Goal: Task Accomplishment & Management: Manage account settings

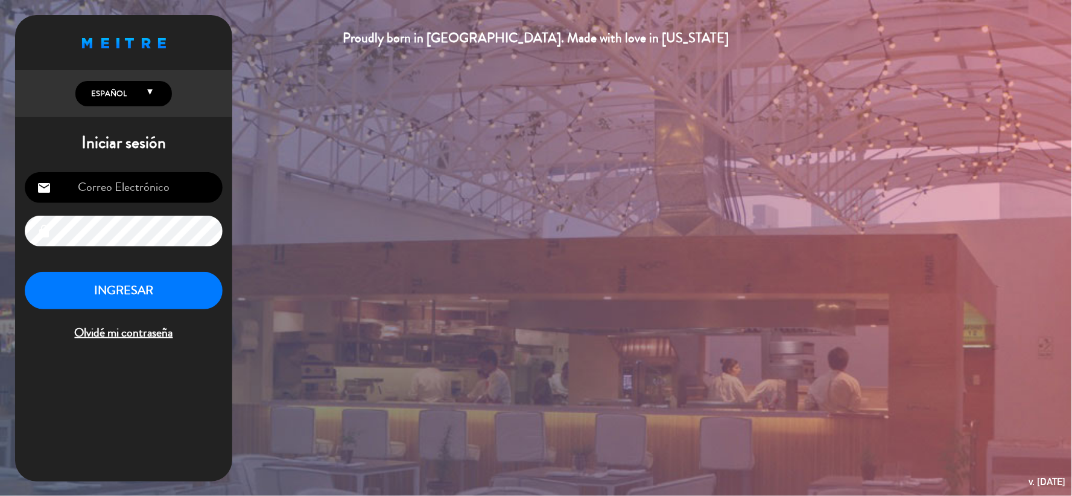
type input "vickydelportico@gmail.com"
click at [110, 304] on button "INGRESAR" at bounding box center [124, 291] width 198 height 38
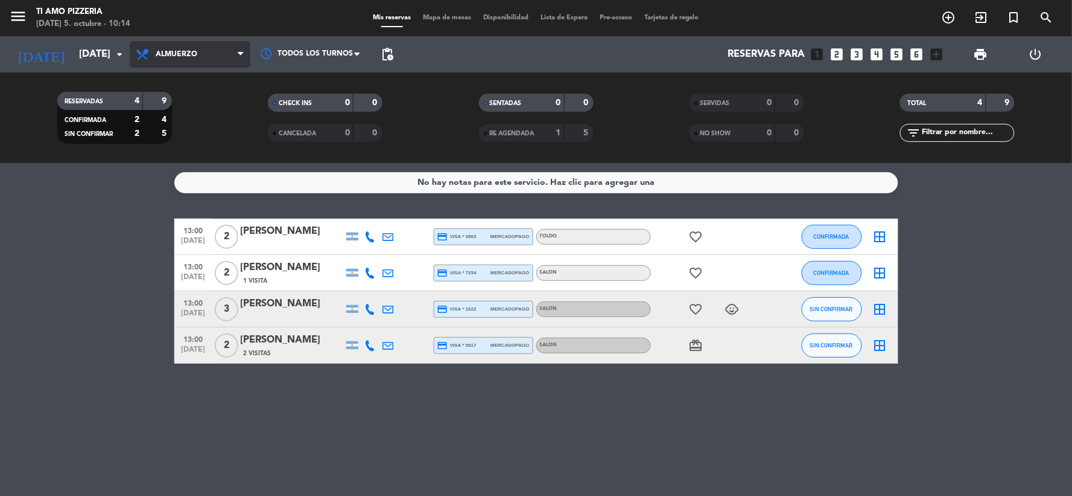
click at [182, 64] on span "Almuerzo" at bounding box center [190, 54] width 121 height 27
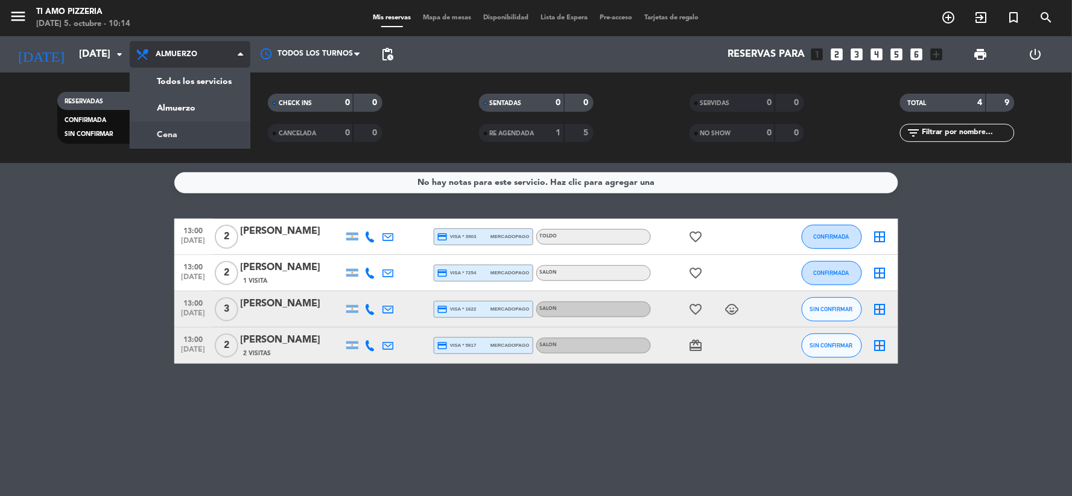
click at [216, 133] on div "menu TI AMO PIZZERIA domingo 5. octubre - 10:14 Mis reservas Mapa de mesas Disp…" at bounding box center [536, 81] width 1072 height 163
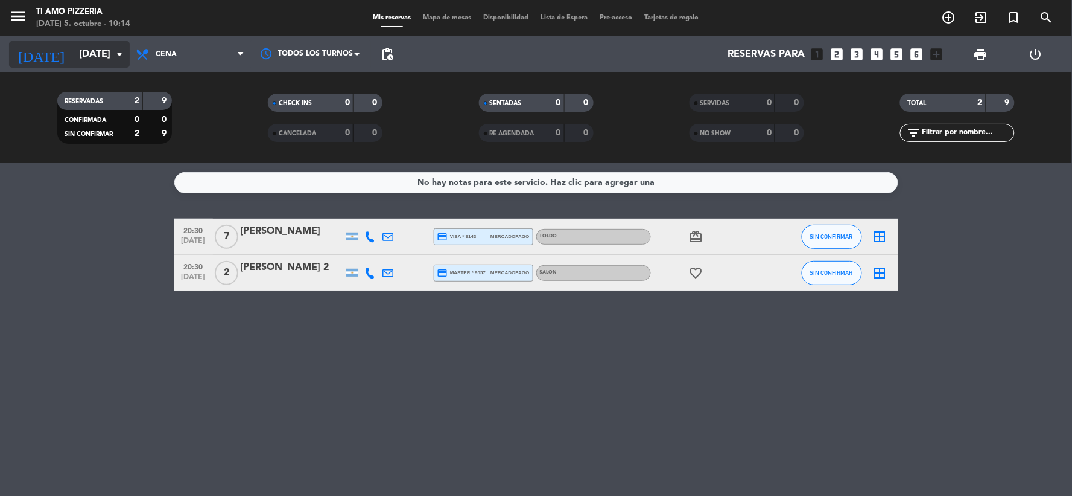
click at [101, 57] on input "dom. [DATE]" at bounding box center [137, 55] width 128 height 24
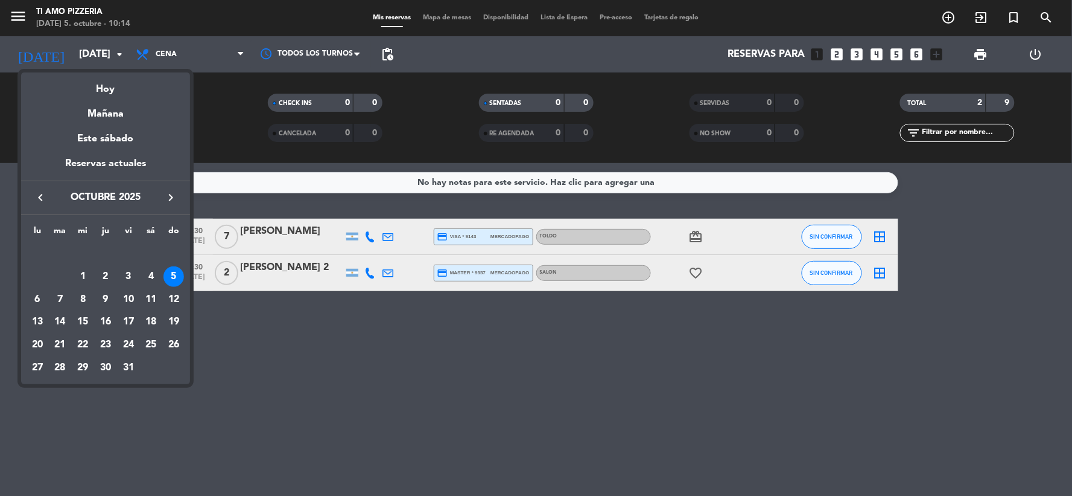
click at [284, 360] on div at bounding box center [536, 248] width 1072 height 496
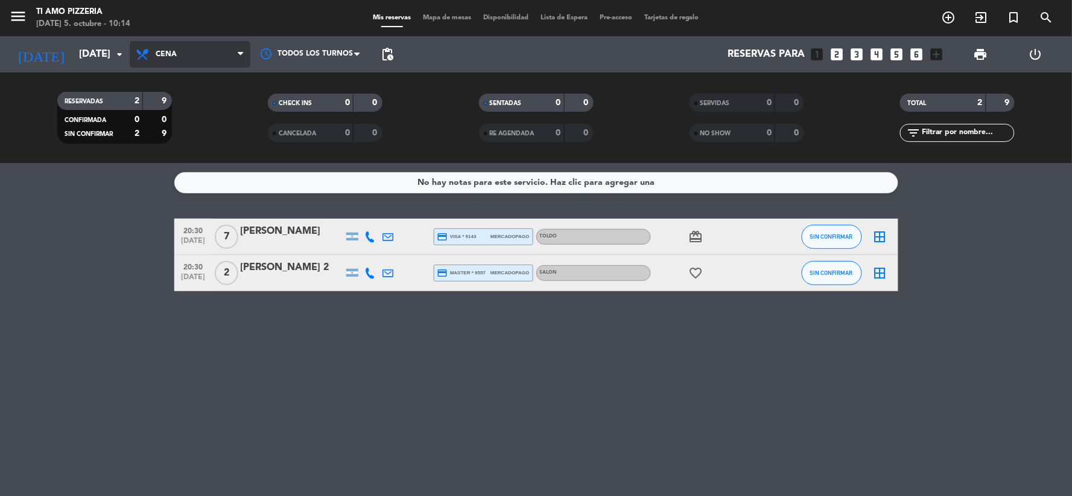
click at [234, 42] on span "Cena" at bounding box center [190, 54] width 121 height 27
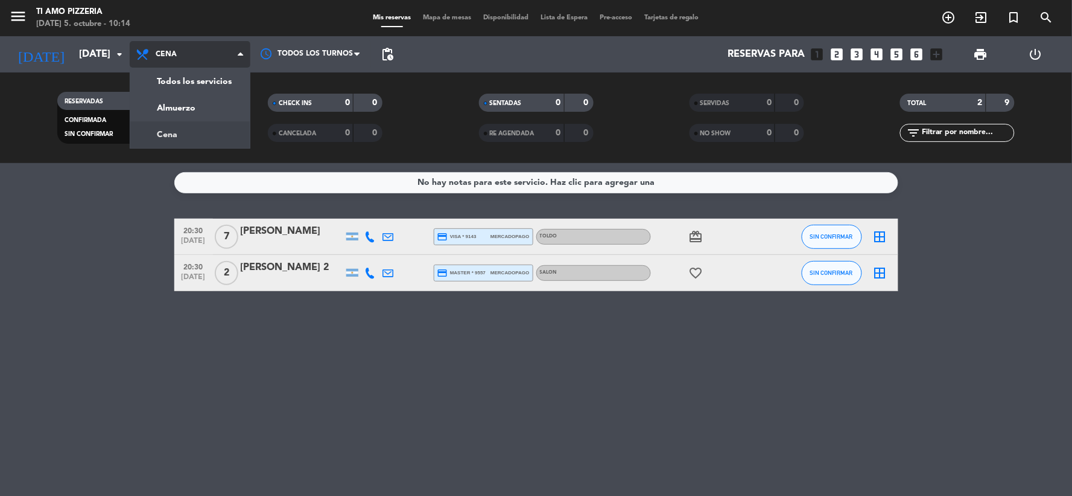
click at [202, 137] on div "menu TI AMO PIZZERIA domingo 5. octubre - 10:14 Mis reservas Mapa de mesas Disp…" at bounding box center [536, 81] width 1072 height 163
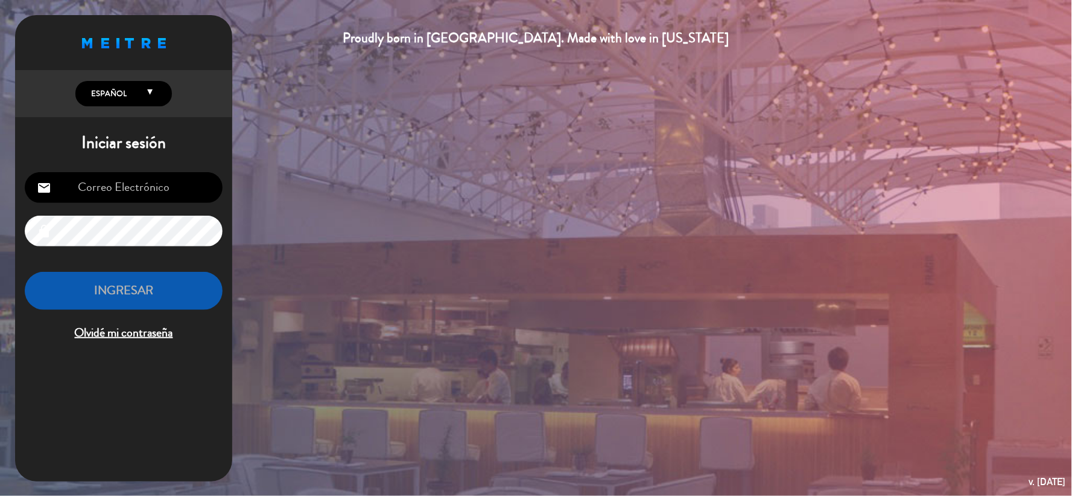
click at [357, 234] on div "Proudly born in Uruguay. Made with love in California English Español Português…" at bounding box center [536, 248] width 1072 height 496
type input "vickydelportico@gmail.com"
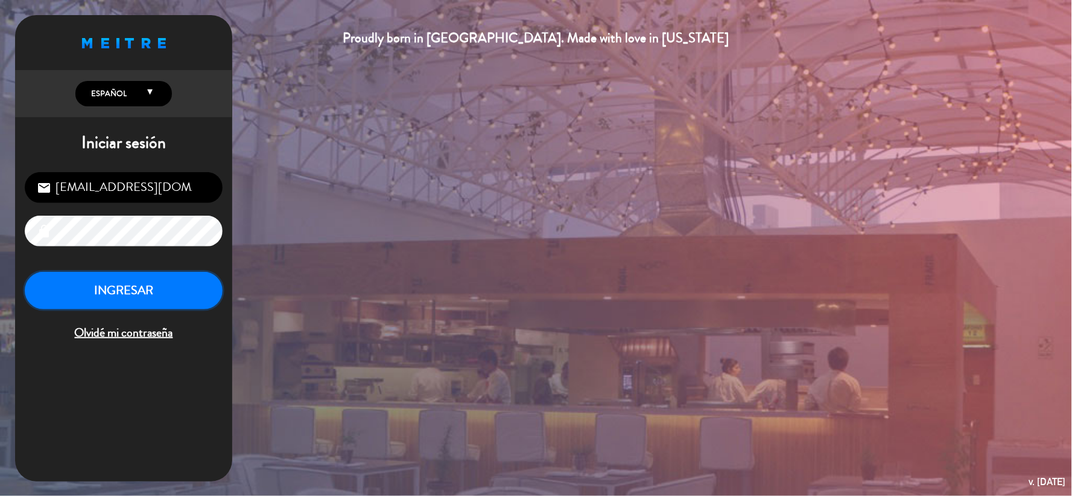
click at [135, 288] on button "INGRESAR" at bounding box center [124, 291] width 198 height 38
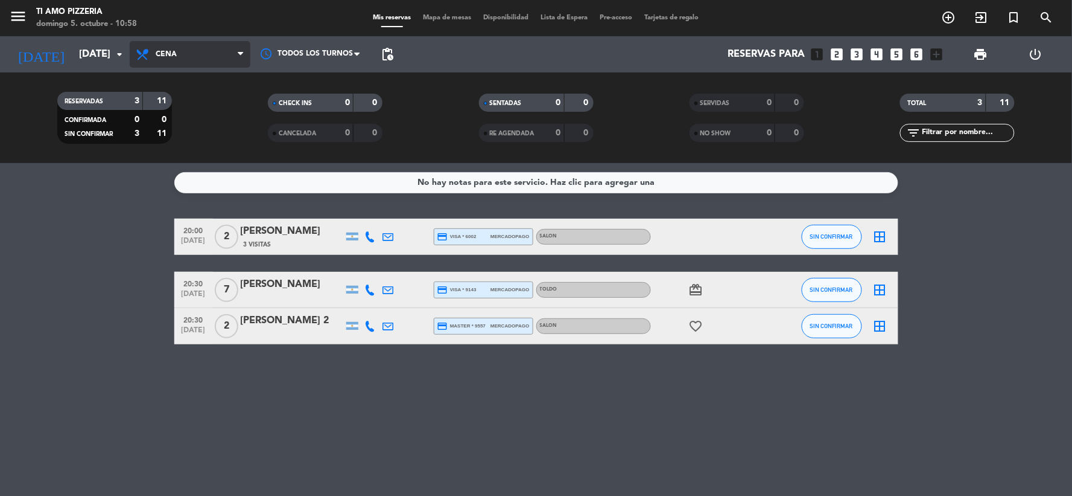
click at [200, 53] on span "Cena" at bounding box center [190, 54] width 121 height 27
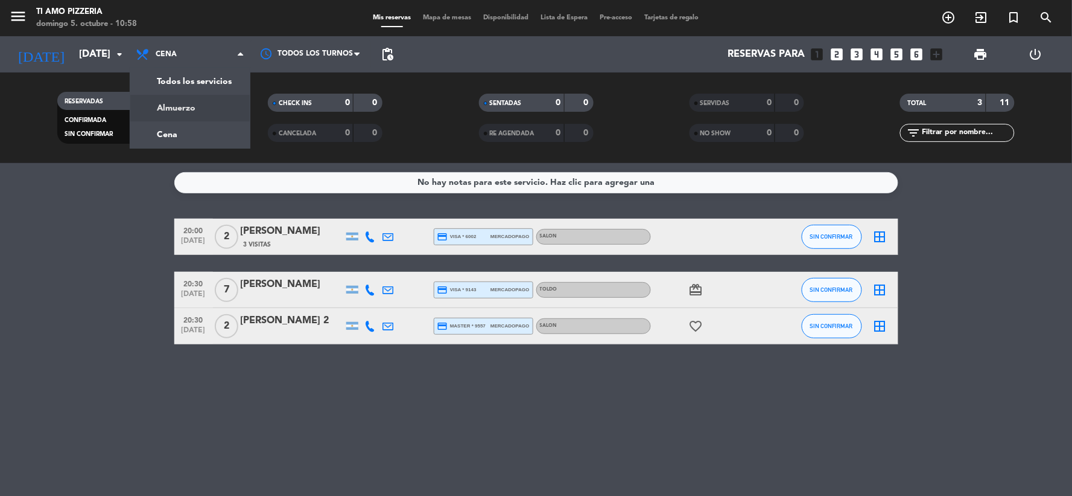
click at [234, 111] on div "menu TI AMO PIZZERIA domingo 5. octubre - 10:58 Mis reservas Mapa de mesas Disp…" at bounding box center [536, 81] width 1072 height 163
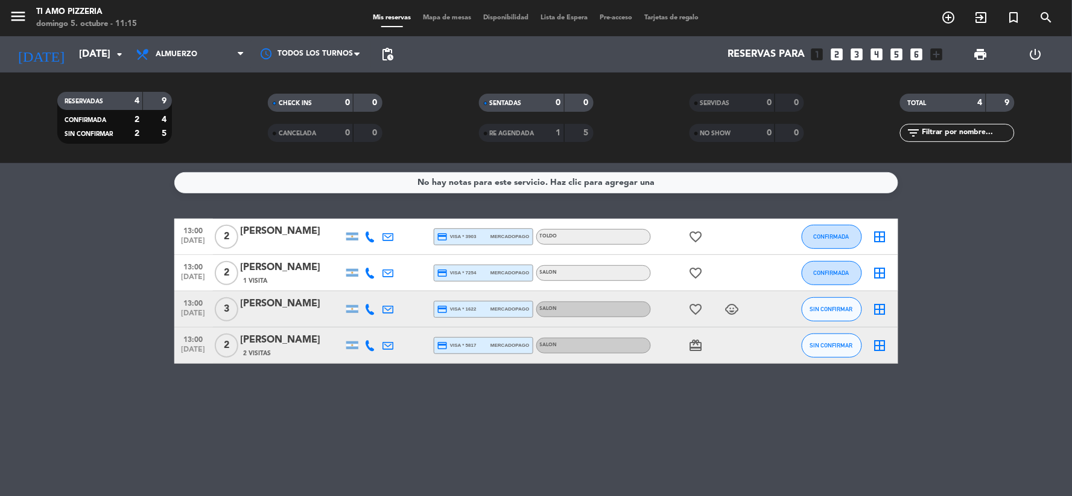
click at [93, 395] on div "No hay notas para este servicio. Haz clic para agregar una 13:00 oct. 5 2 Giuli…" at bounding box center [536, 329] width 1072 height 333
